Goal: Find specific page/section: Find specific page/section

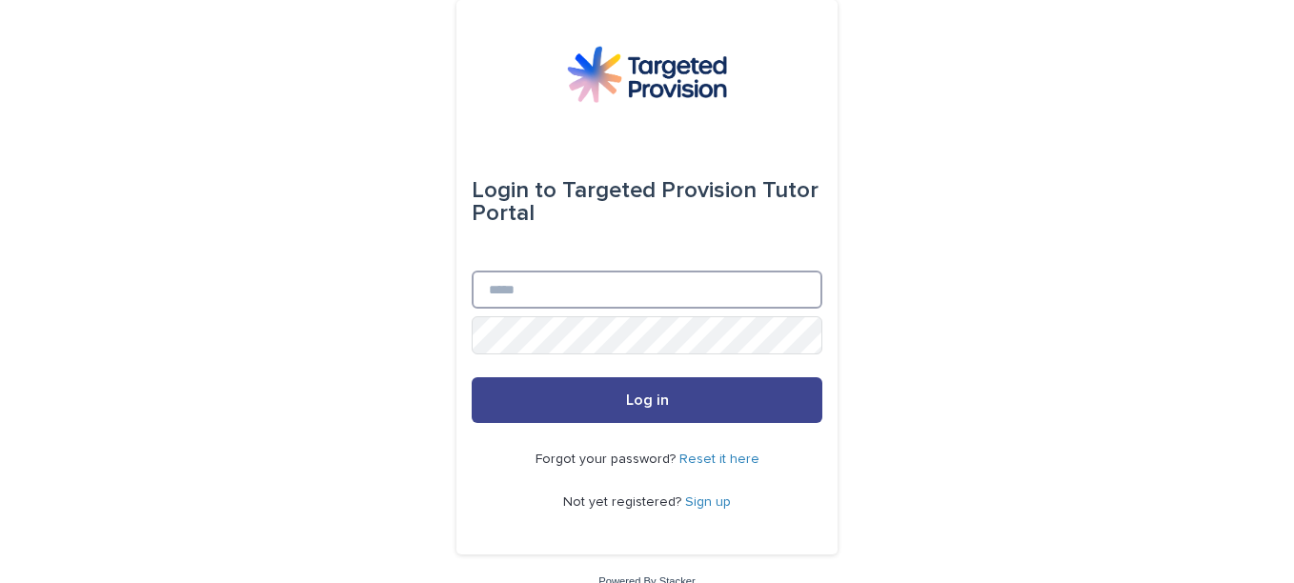
type input "**********"
click at [651, 399] on span "Log in" at bounding box center [647, 399] width 43 height 15
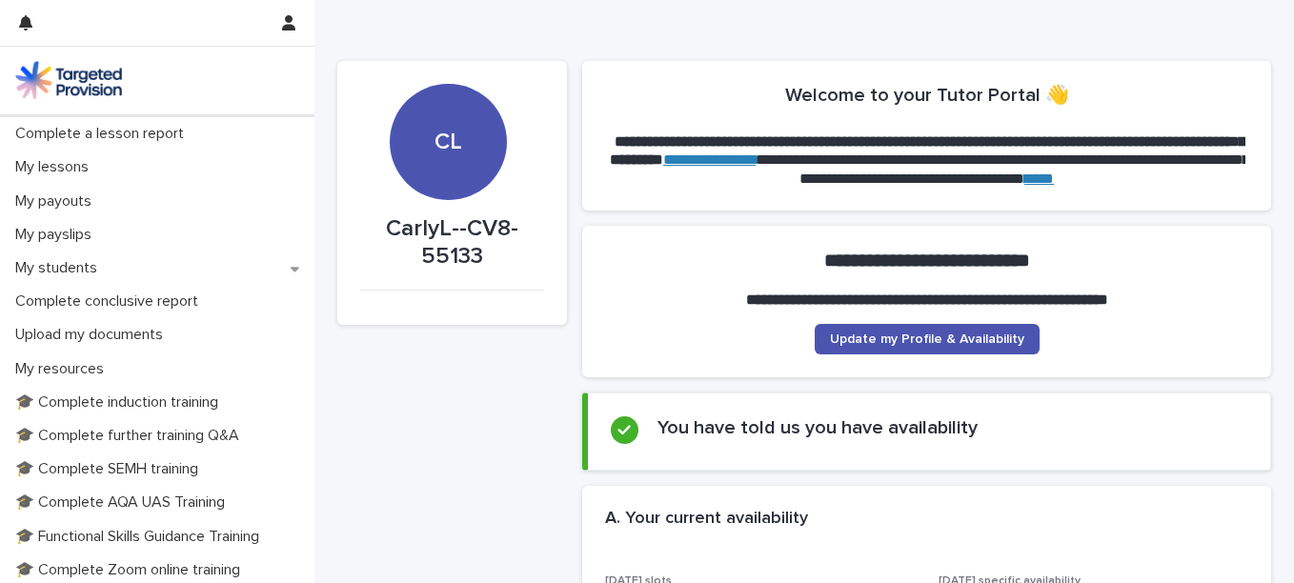
scroll to position [233, 0]
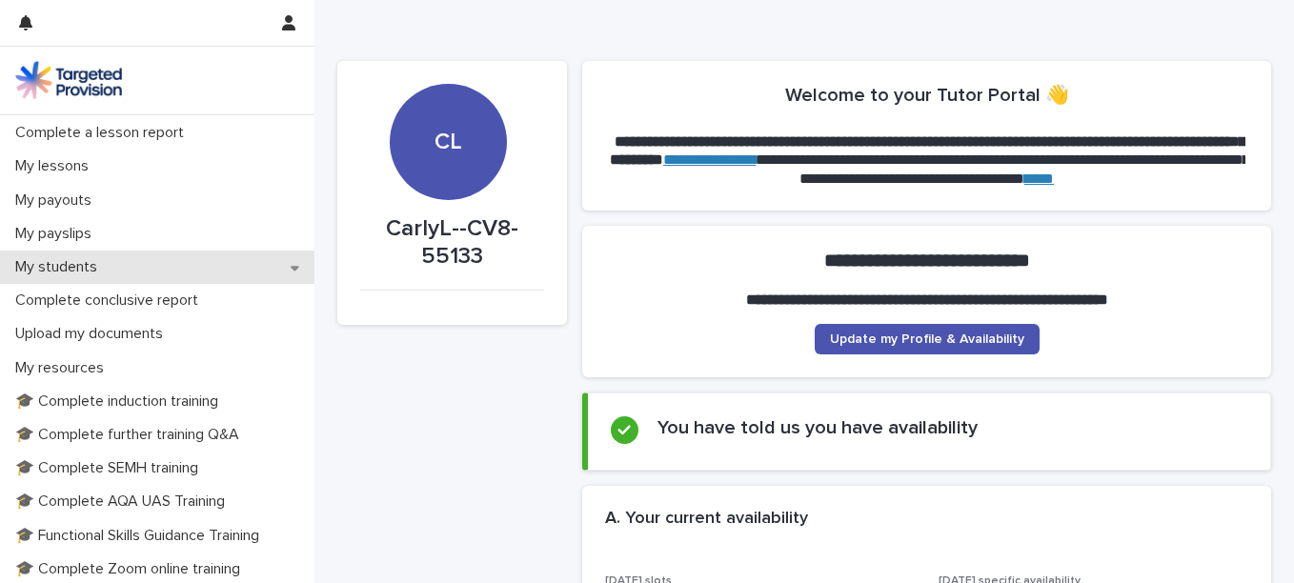
click at [291, 268] on icon at bounding box center [295, 268] width 9 height 5
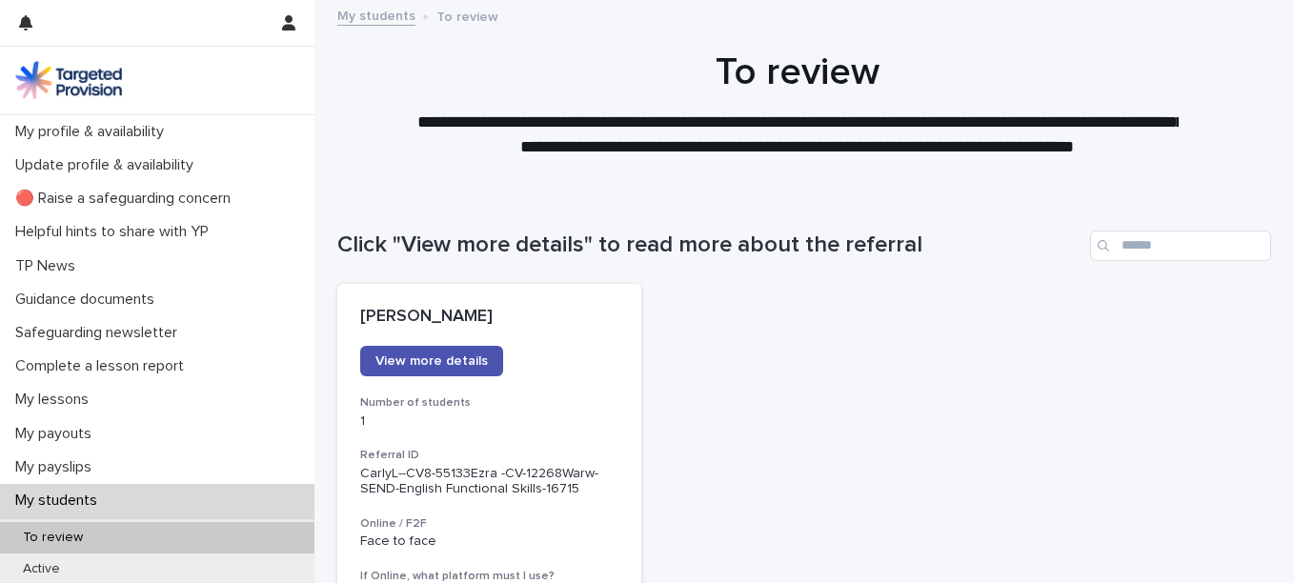
click at [133, 544] on div "To review" at bounding box center [157, 537] width 314 height 31
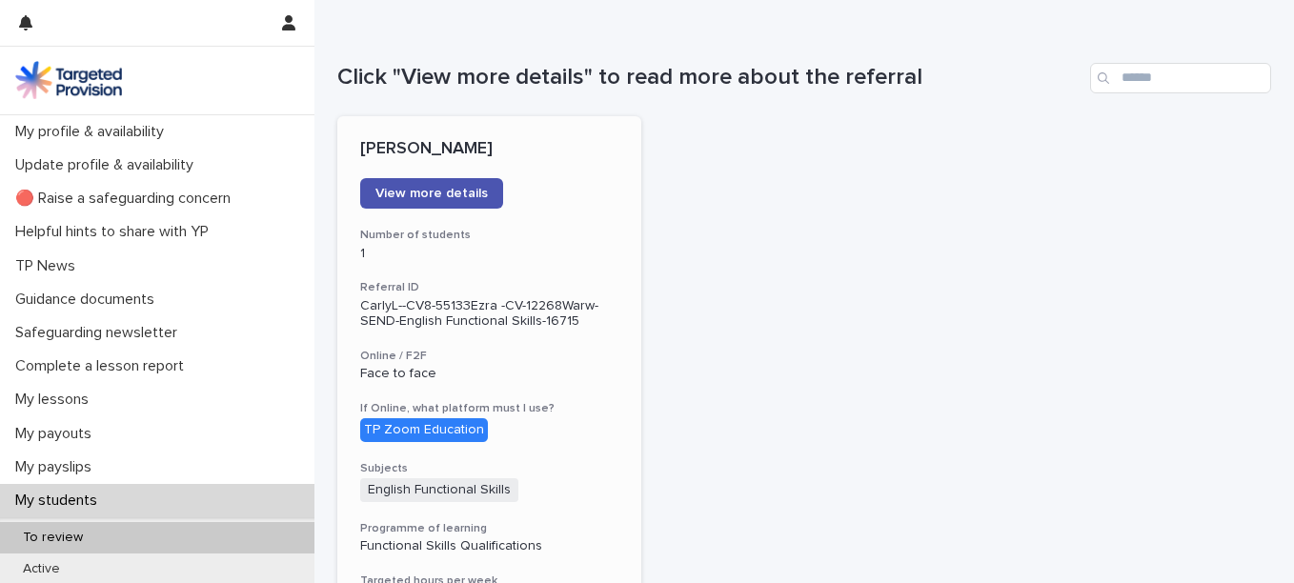
scroll to position [166, 0]
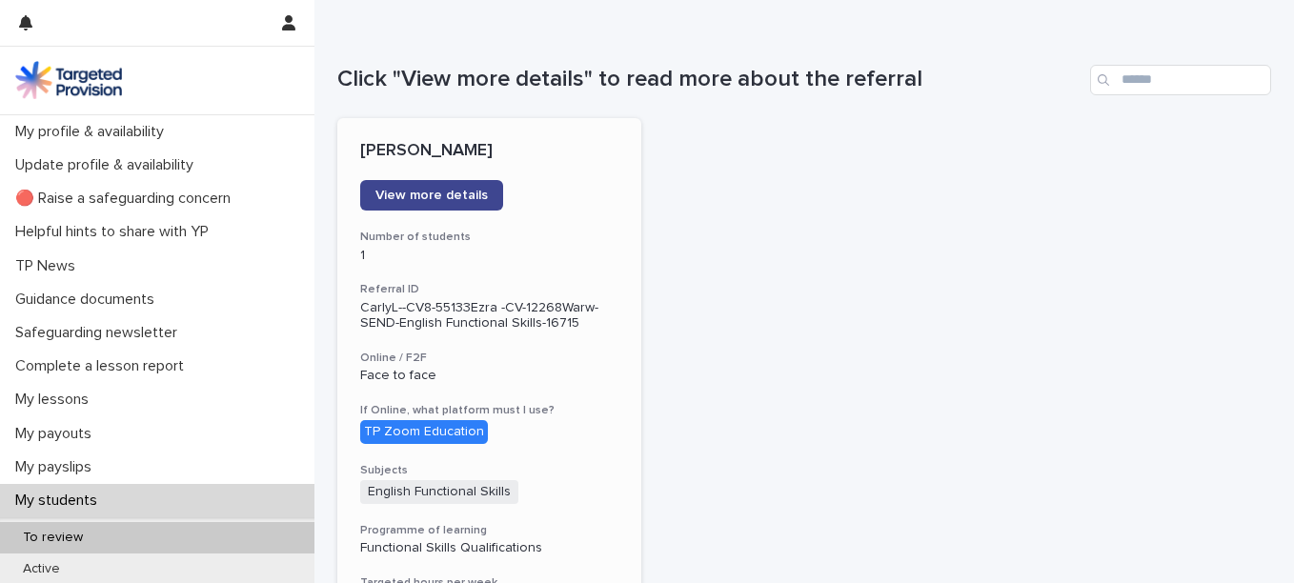
click at [461, 204] on link "View more details" at bounding box center [431, 195] width 143 height 30
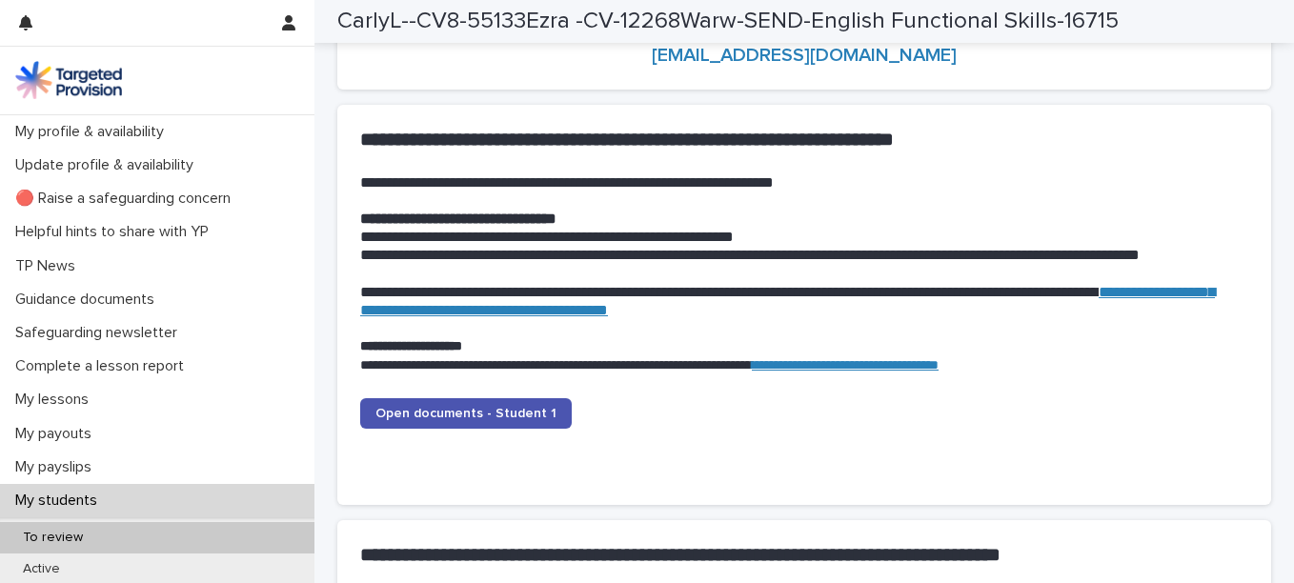
scroll to position [1805, 0]
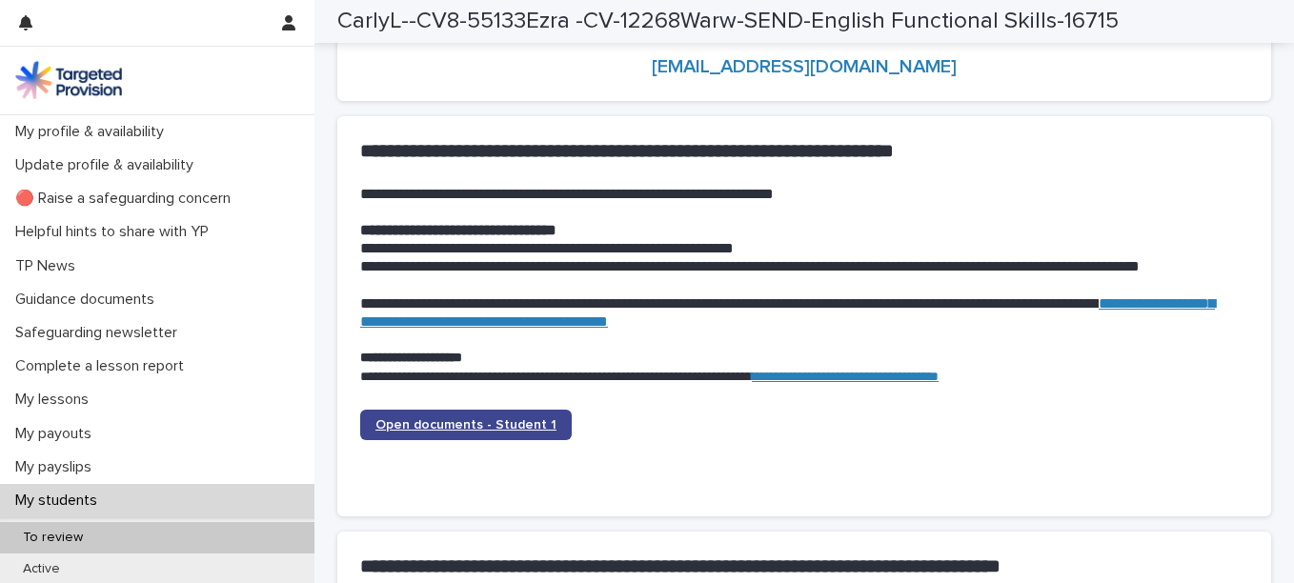
click at [463, 431] on span "Open documents - Student 1" at bounding box center [465, 424] width 181 height 13
